Goal: Task Accomplishment & Management: Complete application form

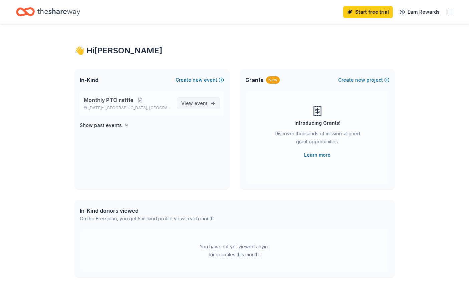
click at [193, 105] on span "View event" at bounding box center [194, 103] width 26 height 8
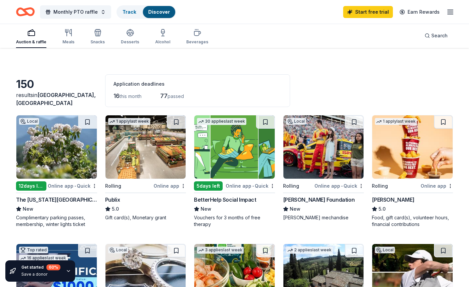
scroll to position [33, 0]
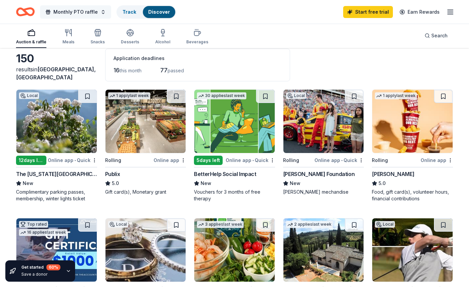
click at [100, 11] on button "Monthly PTO raffle" at bounding box center [75, 11] width 71 height 13
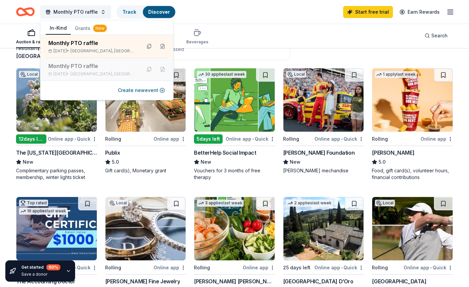
scroll to position [67, 0]
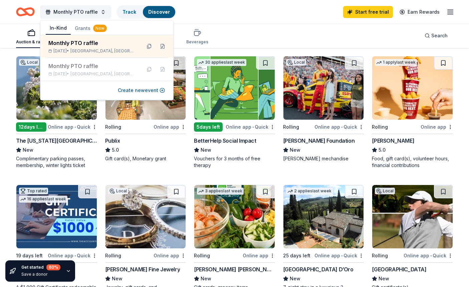
click at [238, 16] on div "Monthly PTO raffle Track Discover Start free trial Earn Rewards" at bounding box center [234, 12] width 437 height 16
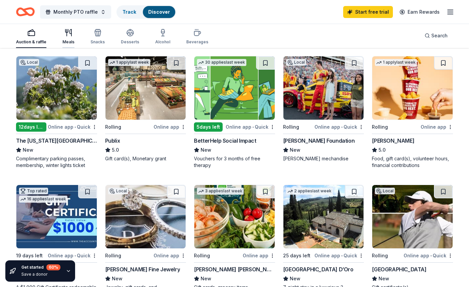
click at [71, 37] on div "Meals" at bounding box center [68, 37] width 12 height 16
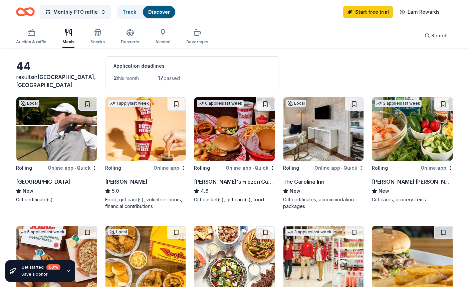
scroll to position [33, 0]
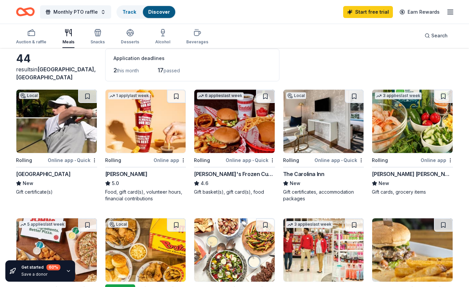
click at [244, 129] on img at bounding box center [234, 121] width 80 height 63
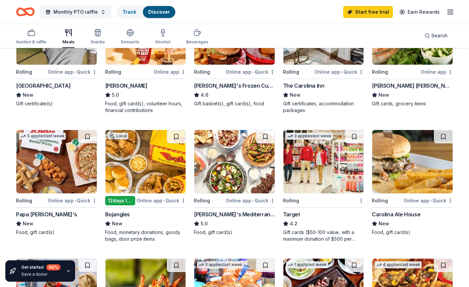
scroll to position [134, 0]
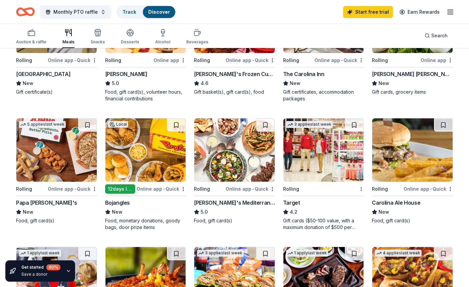
click at [147, 149] on img at bounding box center [146, 150] width 80 height 63
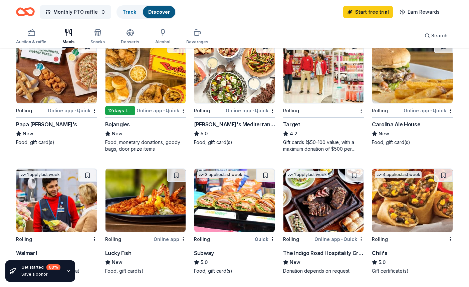
scroll to position [167, 0]
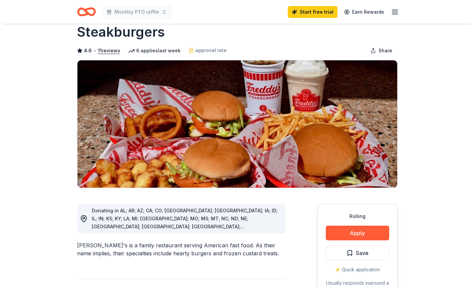
scroll to position [67, 0]
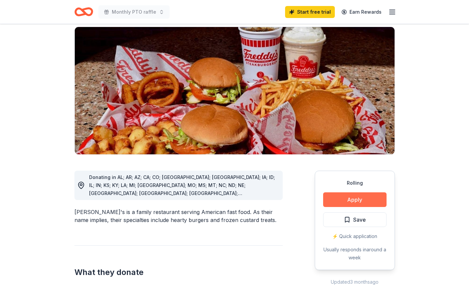
click at [338, 193] on button "Apply" at bounding box center [354, 200] width 63 height 15
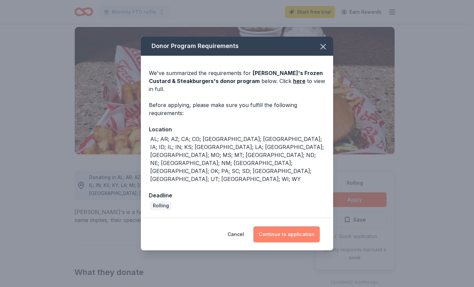
click at [289, 227] on button "Continue to application" at bounding box center [286, 235] width 66 height 16
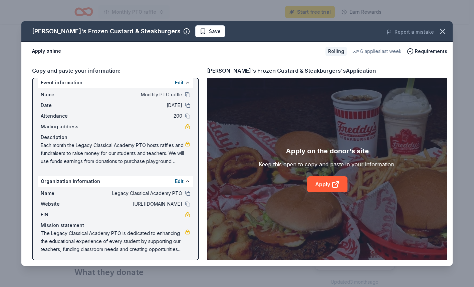
scroll to position [8, 0]
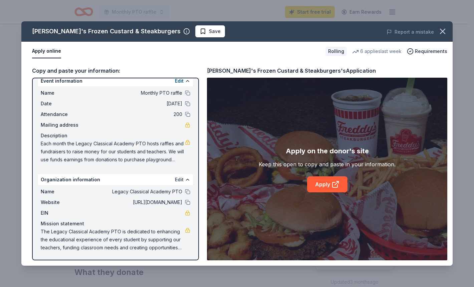
click at [177, 180] on button "Edit" at bounding box center [179, 180] width 9 height 8
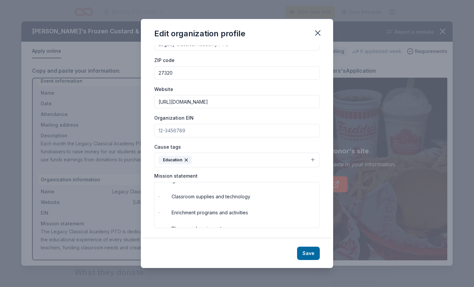
scroll to position [144, 0]
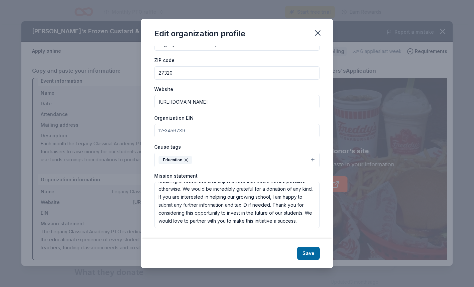
click at [314, 258] on button "Save" at bounding box center [308, 253] width 23 height 13
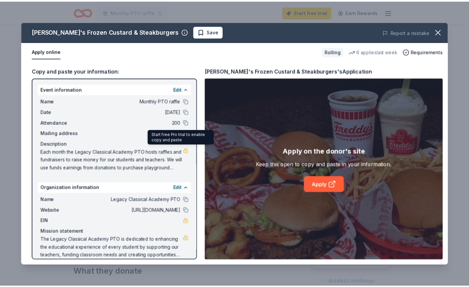
scroll to position [8, 0]
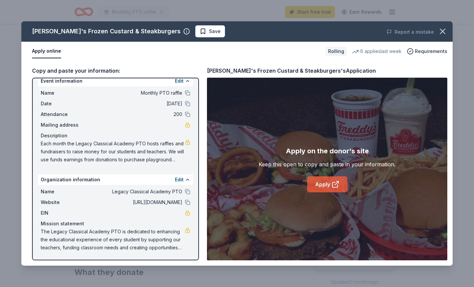
click at [328, 187] on link "Apply" at bounding box center [327, 185] width 40 height 16
click at [440, 32] on icon "button" at bounding box center [442, 31] width 9 height 9
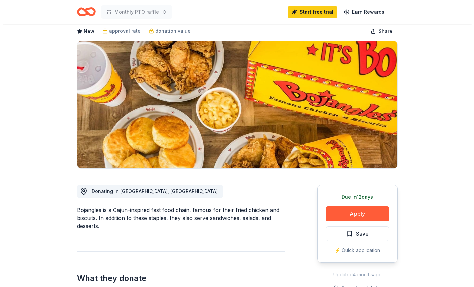
scroll to position [33, 0]
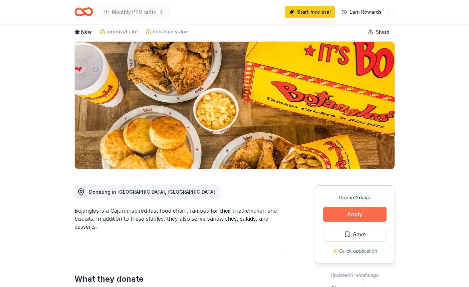
click at [362, 215] on button "Apply" at bounding box center [354, 214] width 63 height 15
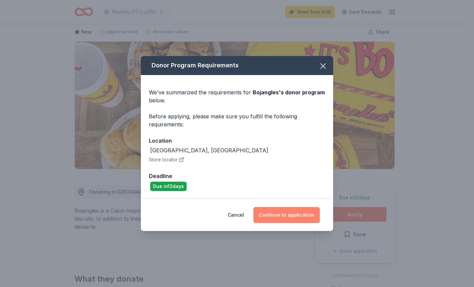
click at [296, 215] on button "Continue to application" at bounding box center [286, 215] width 66 height 16
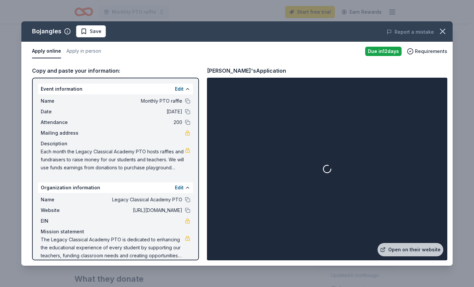
scroll to position [8, 0]
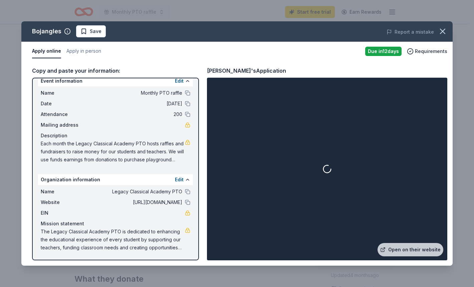
click at [185, 144] on link at bounding box center [187, 142] width 5 height 5
click at [403, 252] on link "Open on their website" at bounding box center [411, 249] width 66 height 13
